Goal: Information Seeking & Learning: Compare options

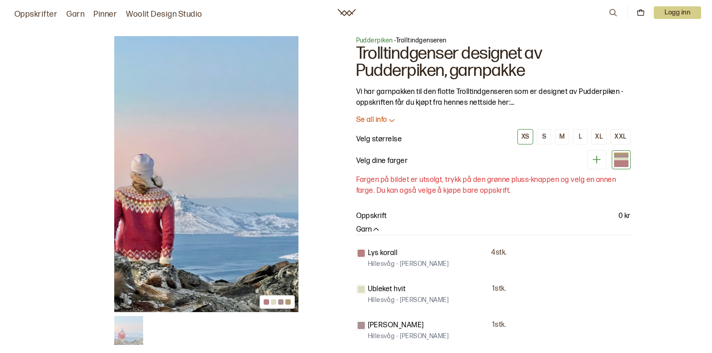
click at [146, 227] on img at bounding box center [206, 174] width 184 height 276
click at [124, 198] on img at bounding box center [206, 174] width 184 height 276
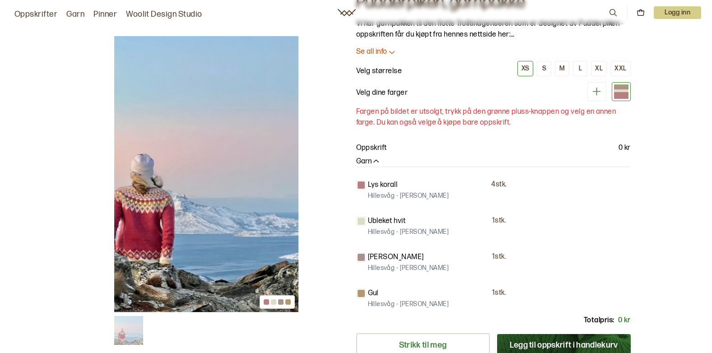
scroll to position [13, 0]
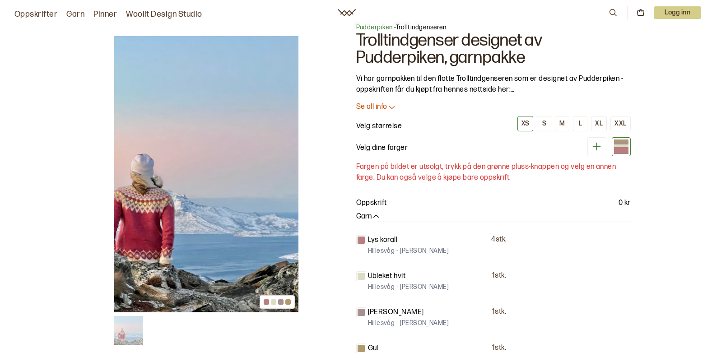
click at [135, 209] on img at bounding box center [206, 174] width 184 height 276
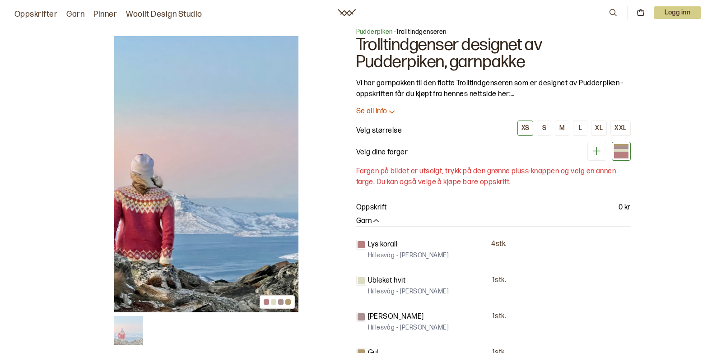
scroll to position [0, 0]
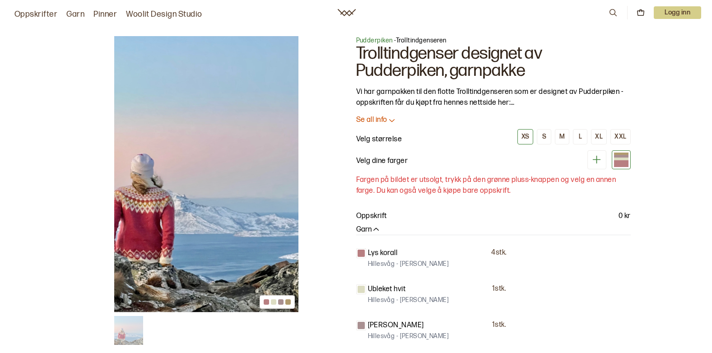
click at [126, 329] on img at bounding box center [128, 330] width 29 height 29
click at [255, 143] on img at bounding box center [206, 174] width 184 height 276
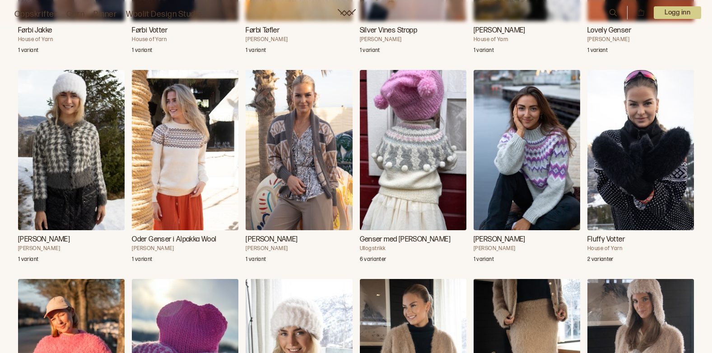
scroll to position [4245, 0]
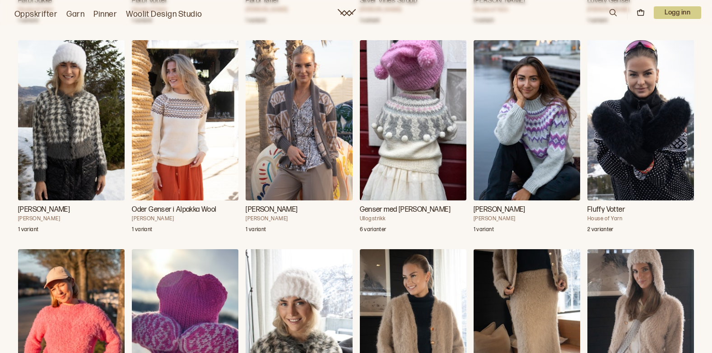
click at [545, 144] on img "Andrea Genser" at bounding box center [527, 120] width 107 height 160
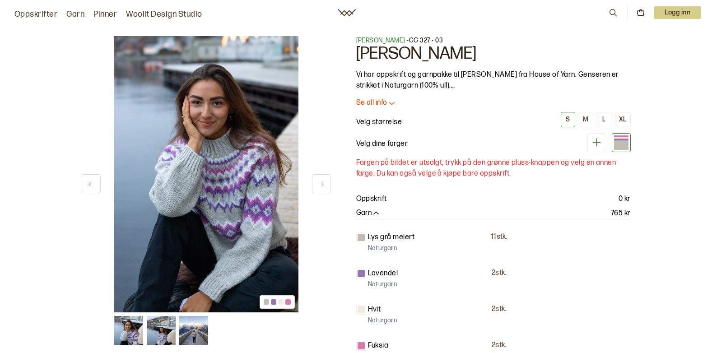
click at [190, 333] on img at bounding box center [193, 330] width 29 height 29
click at [166, 340] on img at bounding box center [161, 330] width 29 height 29
click at [122, 330] on img at bounding box center [128, 330] width 29 height 29
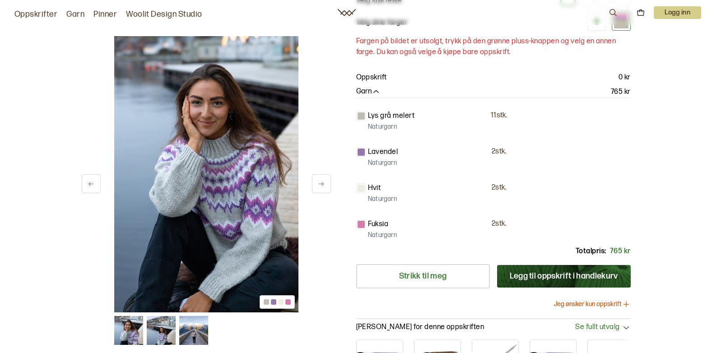
scroll to position [91, 0]
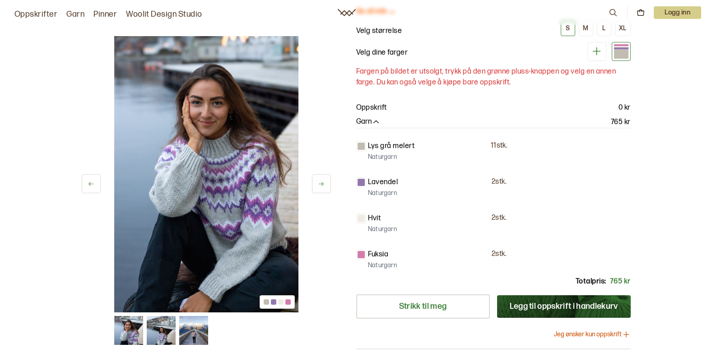
click at [198, 333] on img at bounding box center [193, 330] width 29 height 29
click at [196, 328] on img at bounding box center [193, 330] width 29 height 29
drag, startPoint x: 166, startPoint y: 328, endPoint x: 171, endPoint y: 328, distance: 5.0
click at [171, 328] on img at bounding box center [161, 330] width 29 height 29
click at [152, 318] on img at bounding box center [161, 330] width 29 height 29
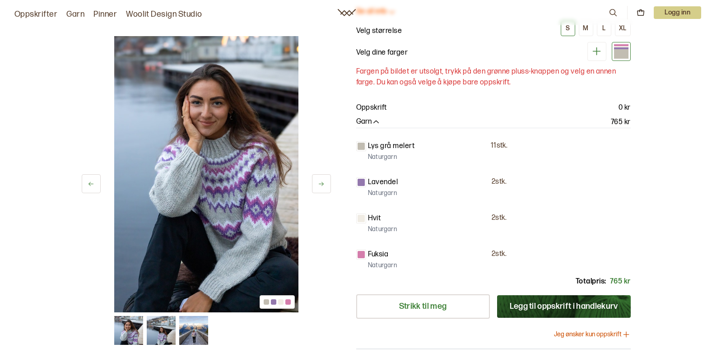
drag, startPoint x: 114, startPoint y: 321, endPoint x: 122, endPoint y: 321, distance: 8.2
click at [116, 321] on img at bounding box center [128, 330] width 29 height 29
click at [123, 320] on img at bounding box center [128, 330] width 29 height 29
click at [300, 165] on div "1 av 3" at bounding box center [206, 174] width 249 height 276
click at [93, 184] on icon at bounding box center [90, 184] width 5 height 4
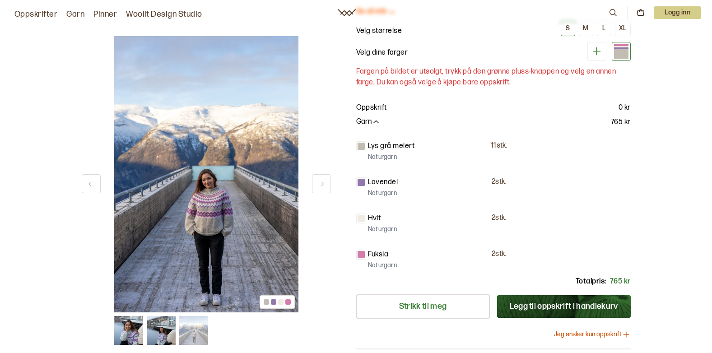
click at [93, 184] on icon at bounding box center [90, 184] width 5 height 4
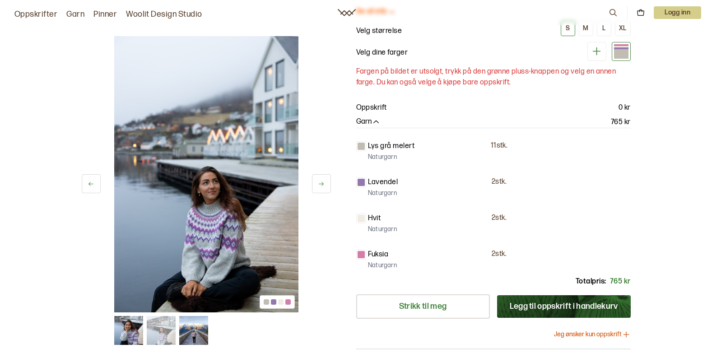
scroll to position [4245, 0]
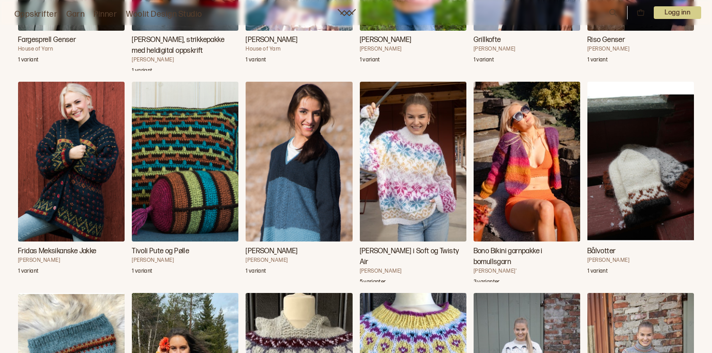
scroll to position [9697, 0]
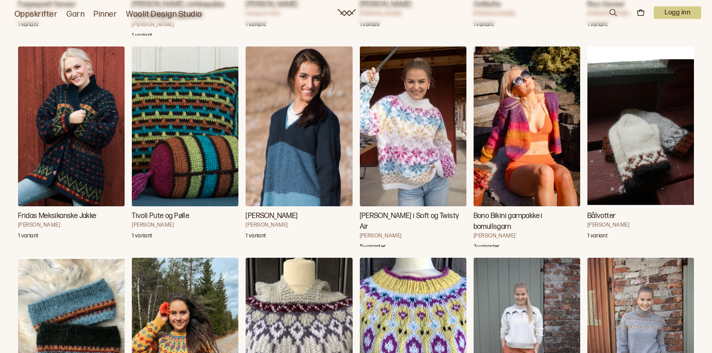
click at [404, 160] on img "Carly Genser i Soft og Twisty Air" at bounding box center [413, 127] width 107 height 160
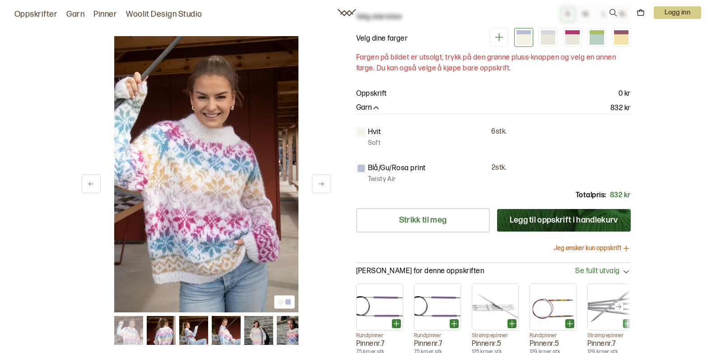
scroll to position [210, 0]
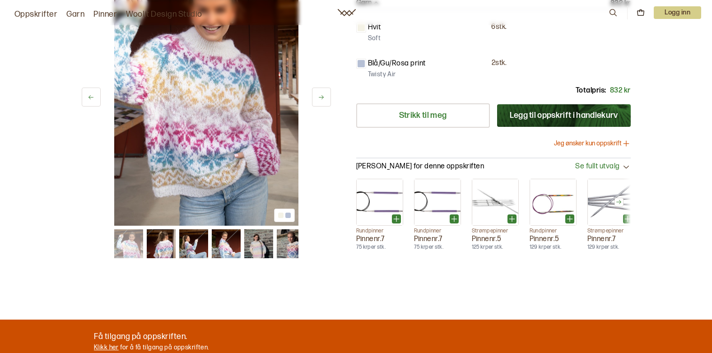
click at [90, 97] on icon at bounding box center [90, 97] width 5 height 4
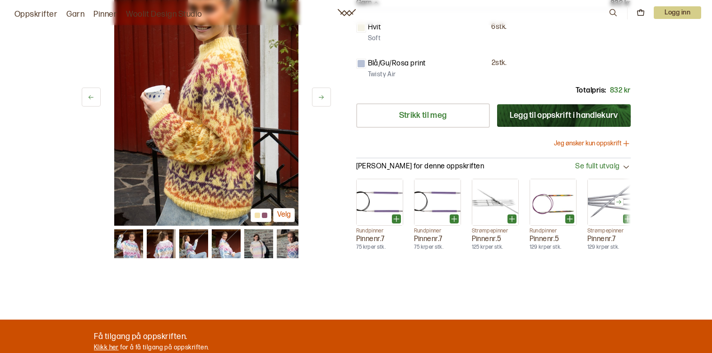
click at [90, 97] on icon at bounding box center [90, 97] width 5 height 4
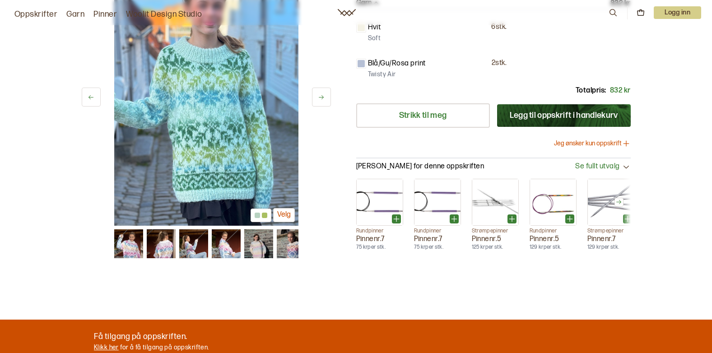
click at [90, 97] on icon at bounding box center [90, 97] width 5 height 4
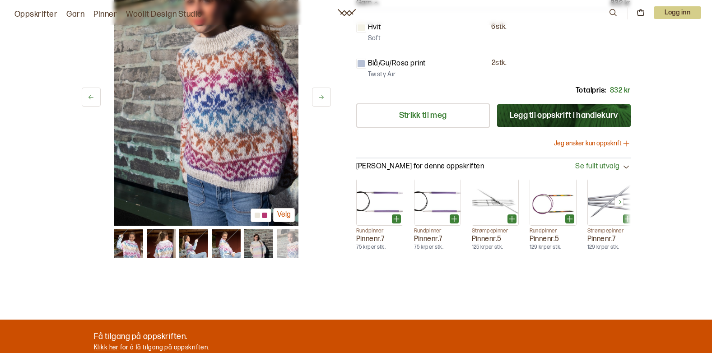
click at [90, 97] on icon at bounding box center [90, 97] width 5 height 4
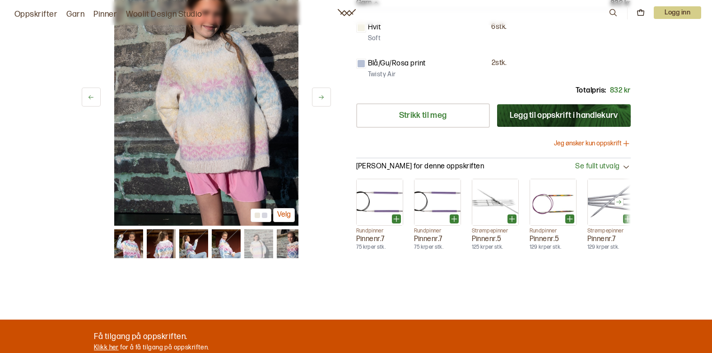
click at [90, 97] on icon at bounding box center [90, 97] width 5 height 4
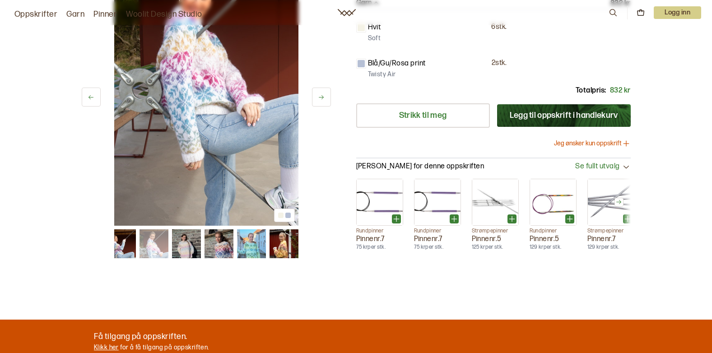
click at [90, 97] on icon at bounding box center [90, 97] width 5 height 4
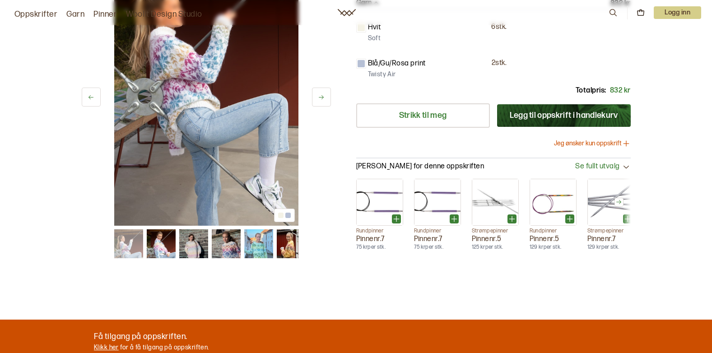
click at [90, 97] on icon at bounding box center [90, 97] width 5 height 4
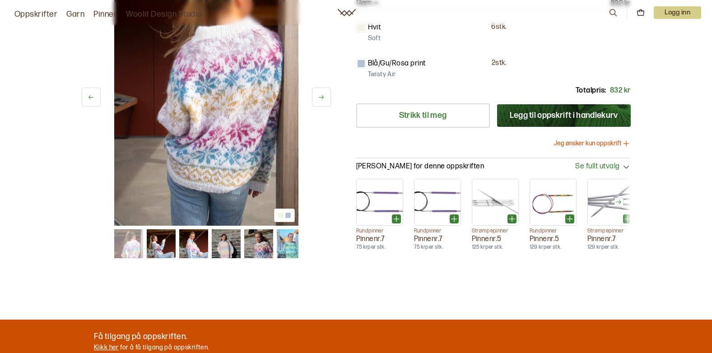
click at [90, 97] on icon at bounding box center [90, 97] width 5 height 4
